Goal: Transaction & Acquisition: Purchase product/service

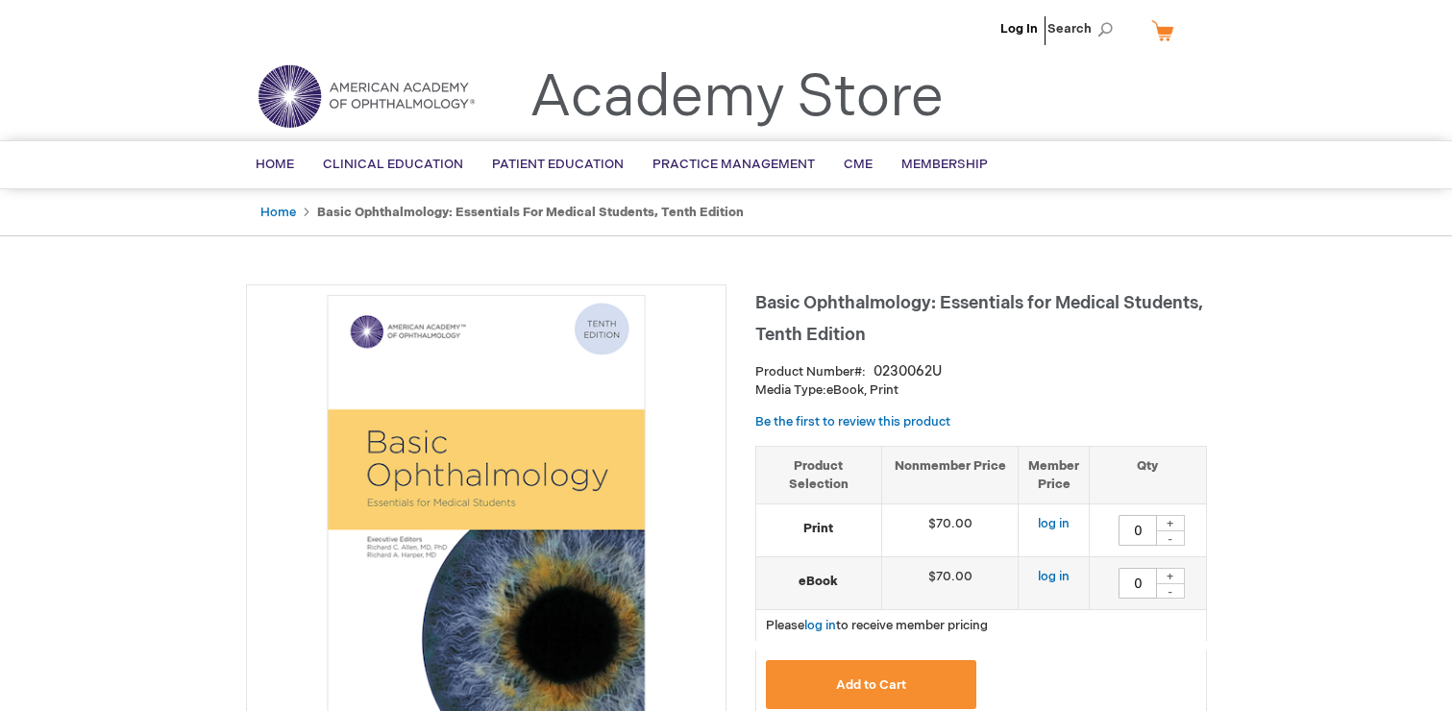
type input "0"
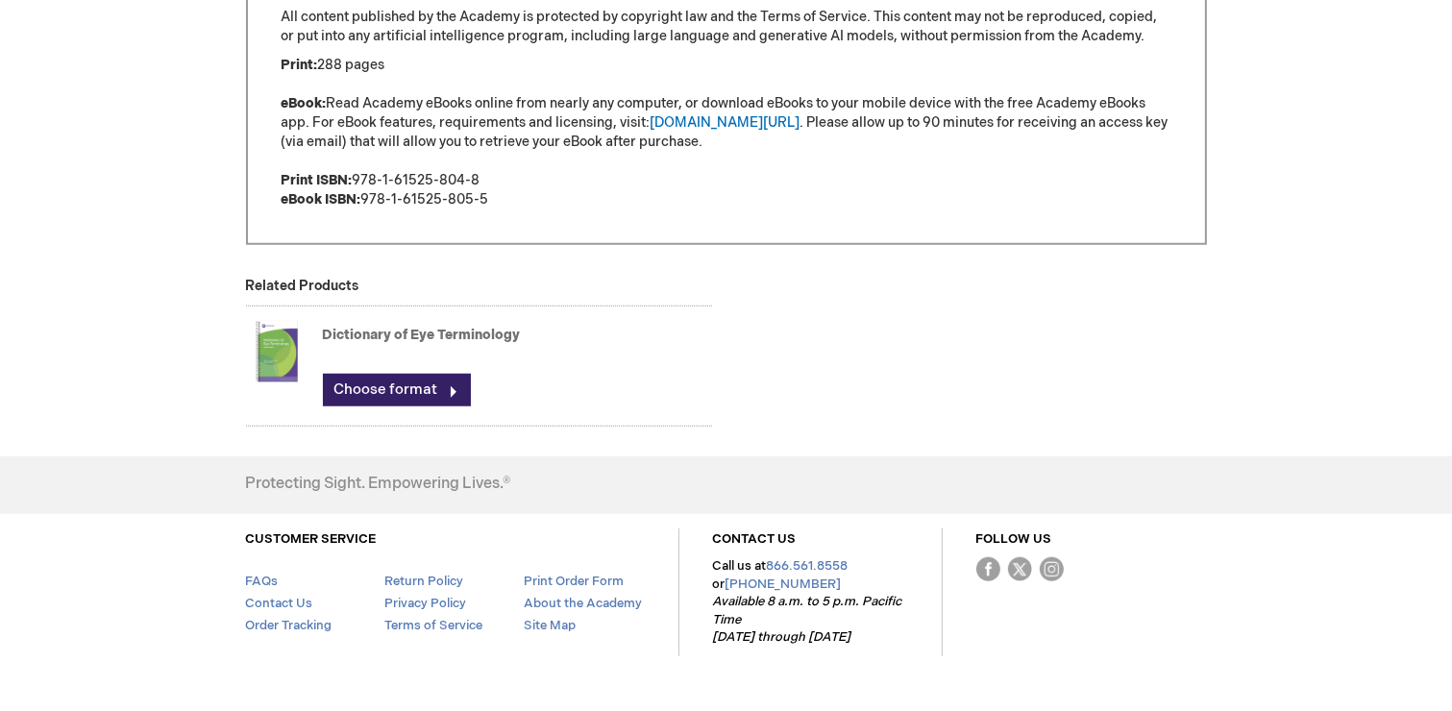
scroll to position [1603, 0]
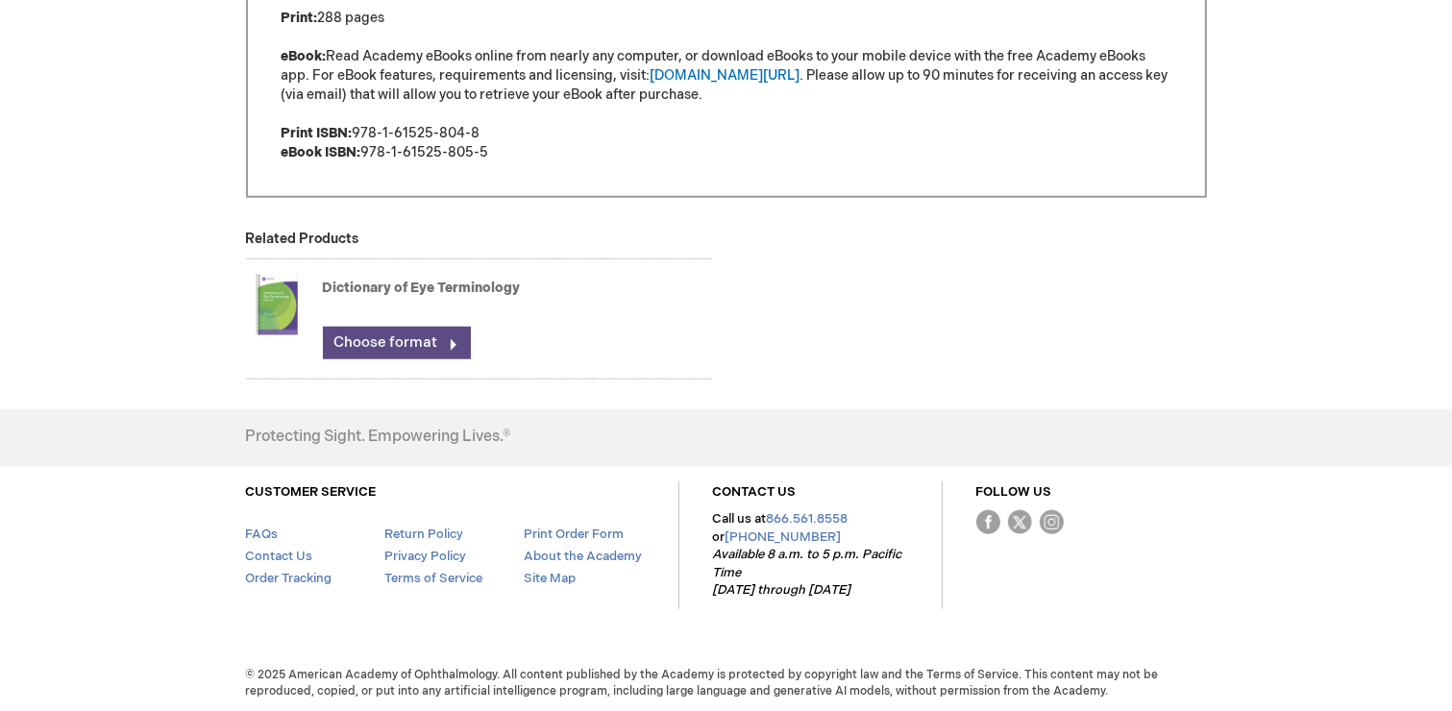
click at [369, 337] on link "Choose format" at bounding box center [397, 343] width 148 height 33
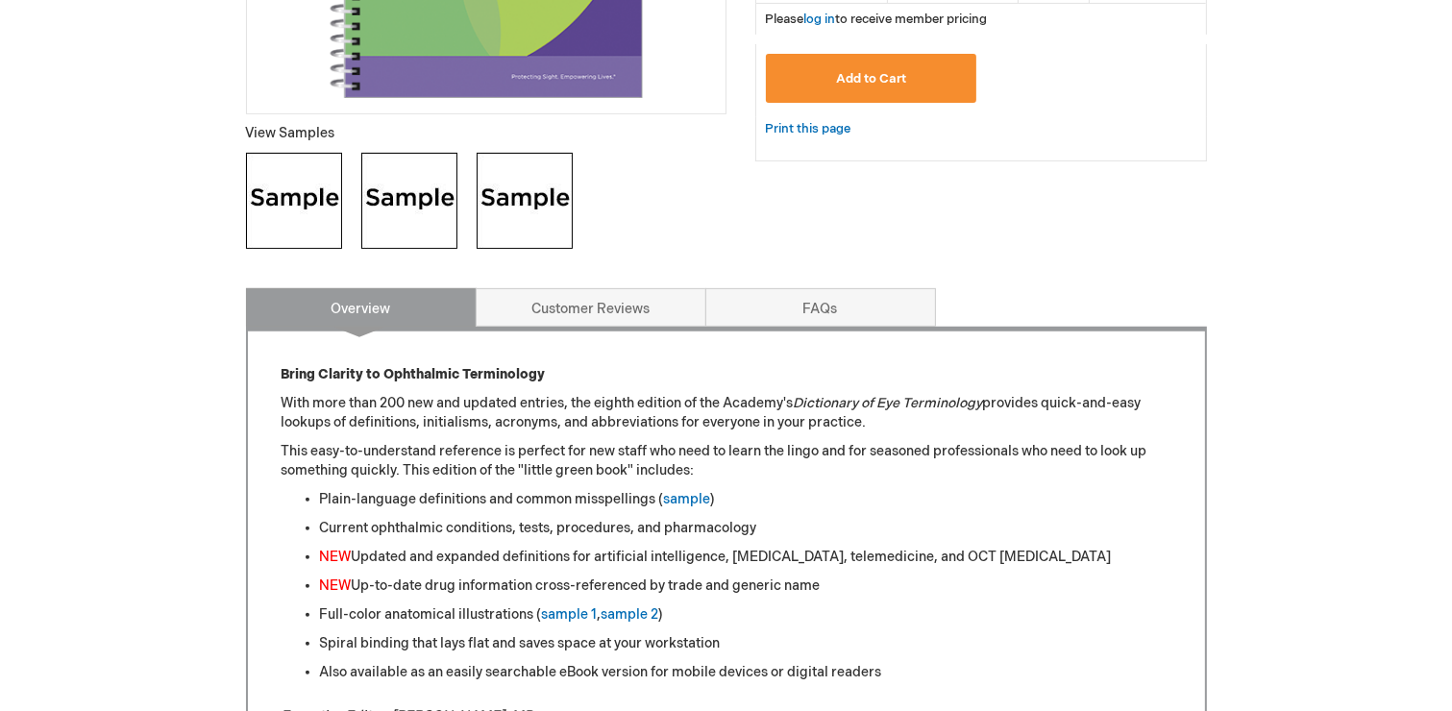
scroll to position [653, 0]
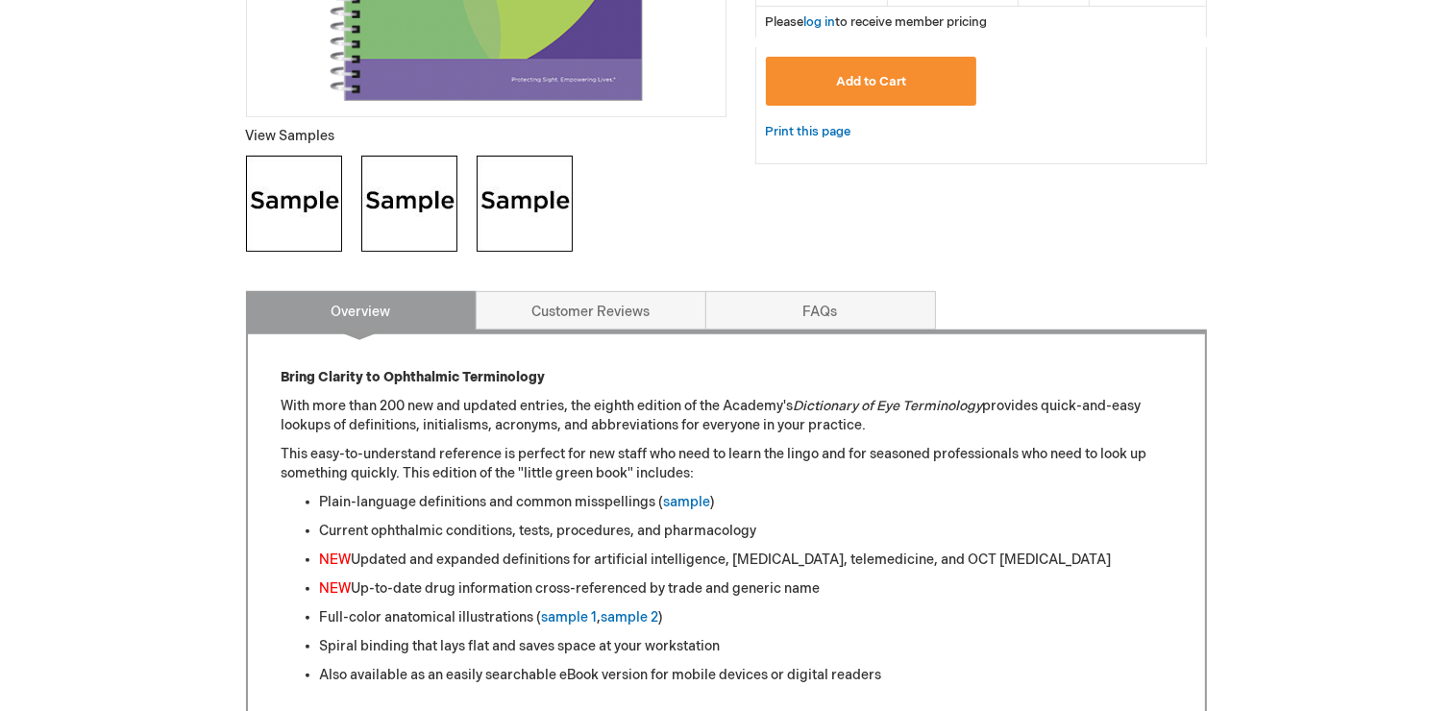
click at [295, 202] on img at bounding box center [294, 204] width 96 height 96
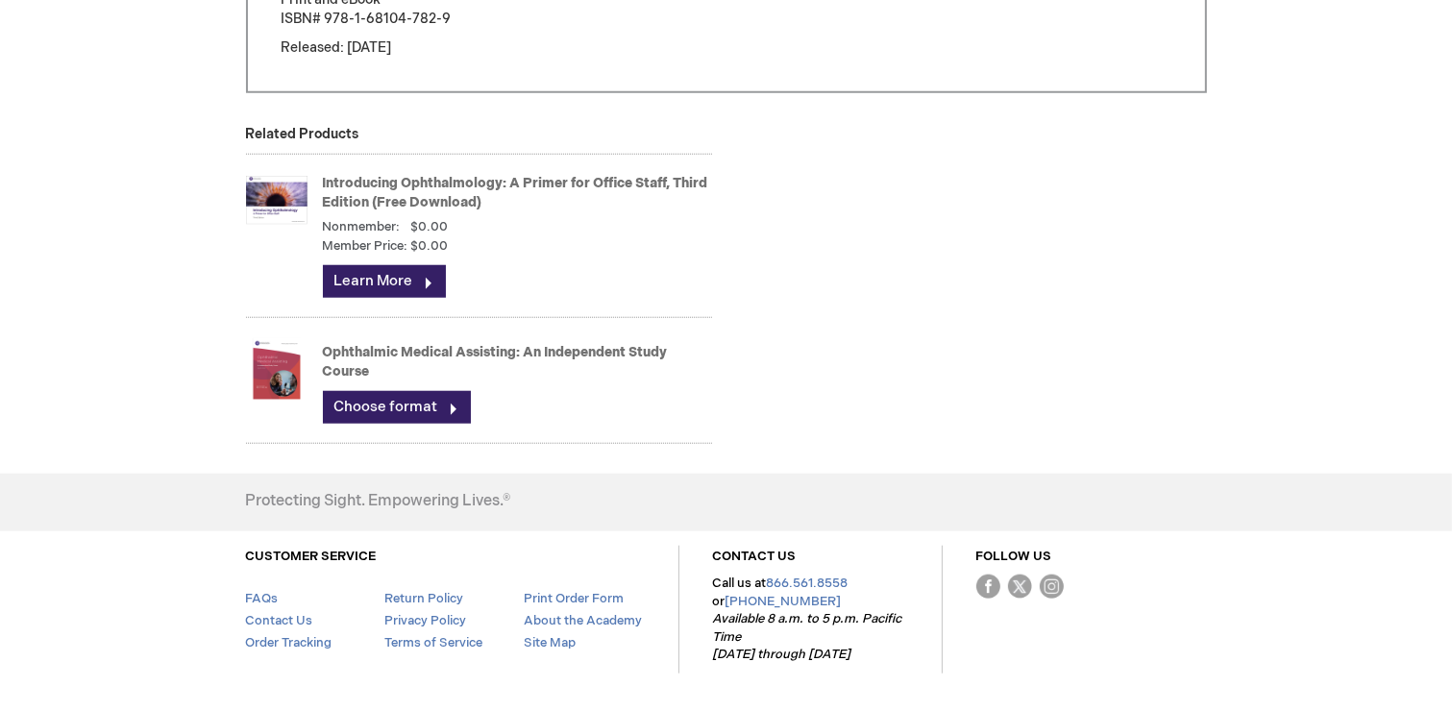
scroll to position [1806, 0]
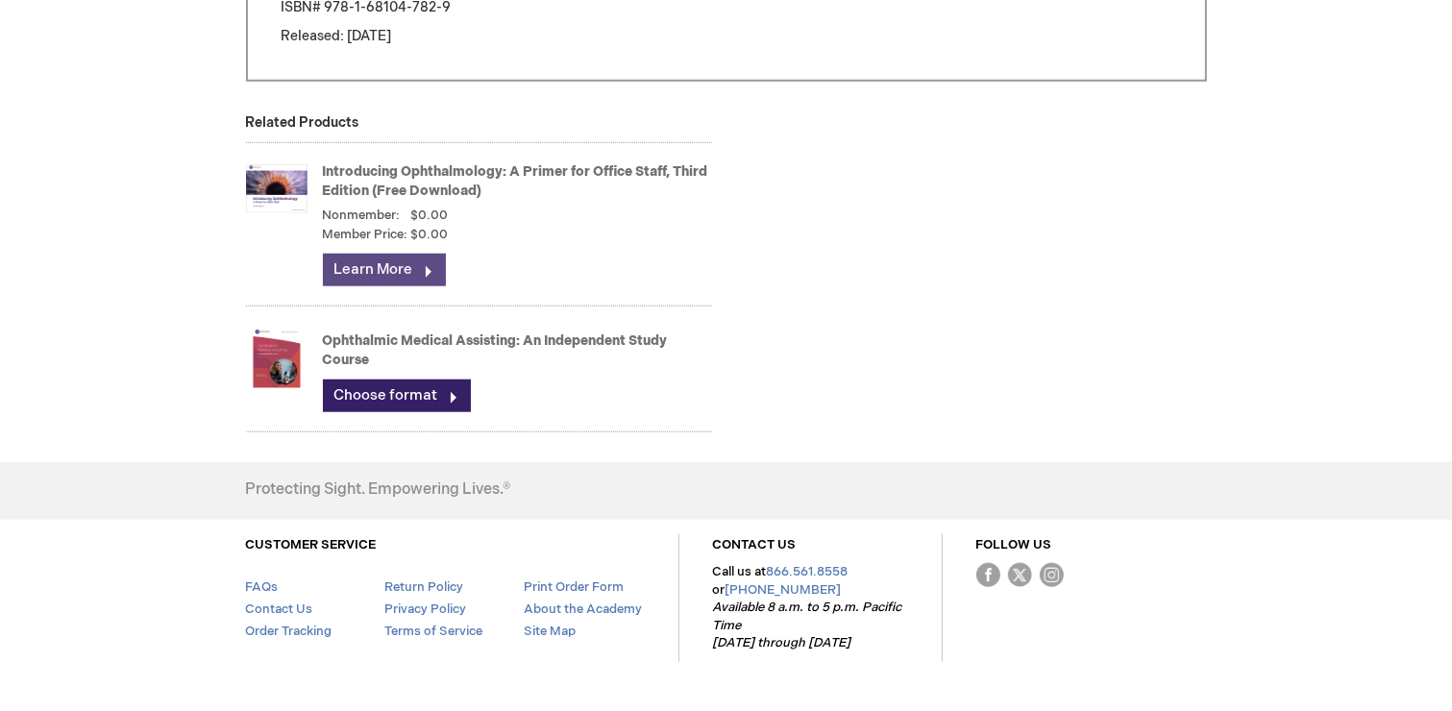
click at [377, 262] on link "Learn More" at bounding box center [384, 270] width 123 height 33
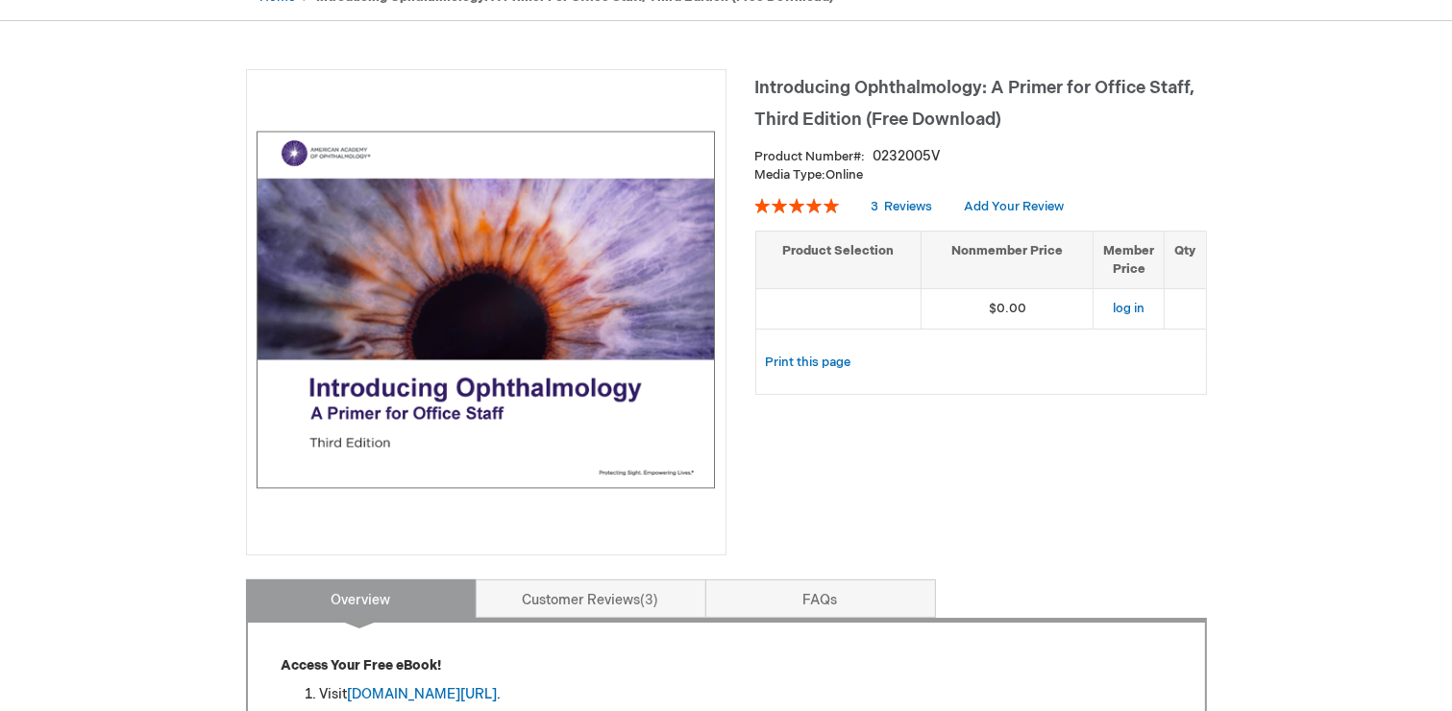
scroll to position [231, 0]
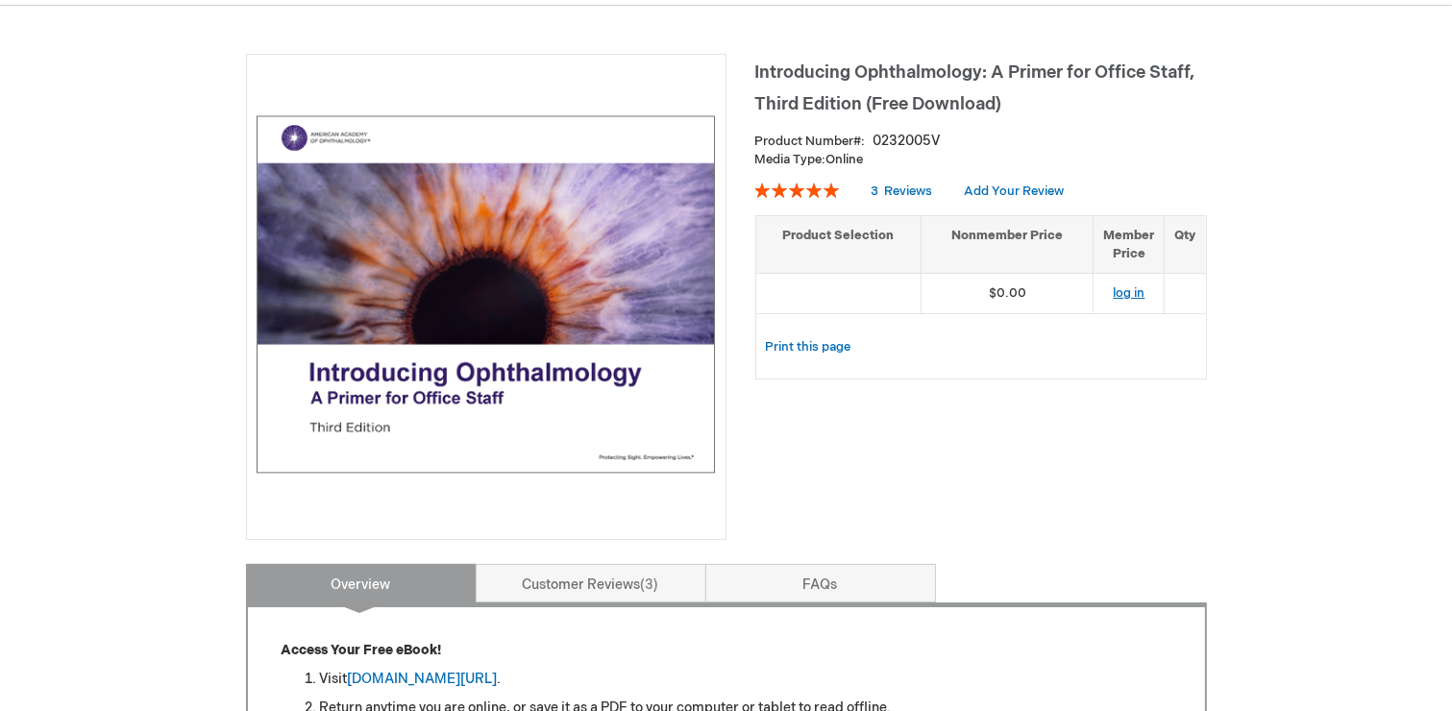
click at [1133, 293] on link "log in" at bounding box center [1128, 292] width 32 height 15
